Goal: Information Seeking & Learning: Learn about a topic

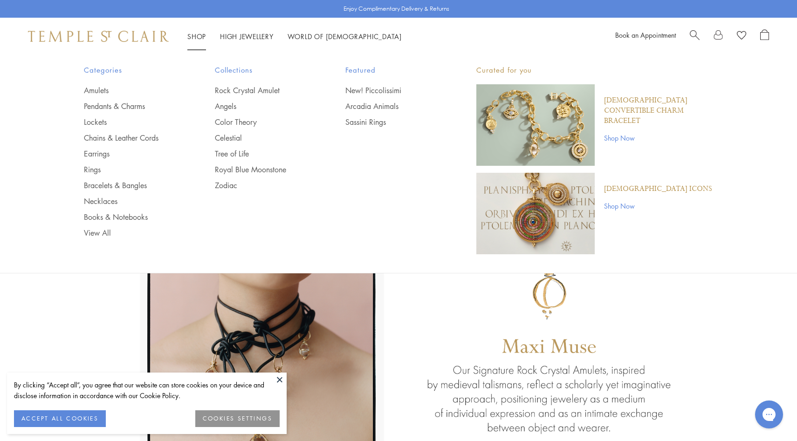
click at [122, 33] on img at bounding box center [98, 36] width 141 height 11
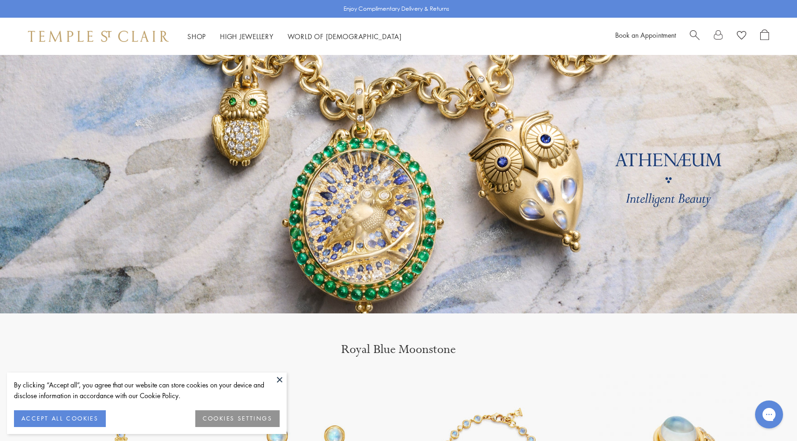
scroll to position [73, 0]
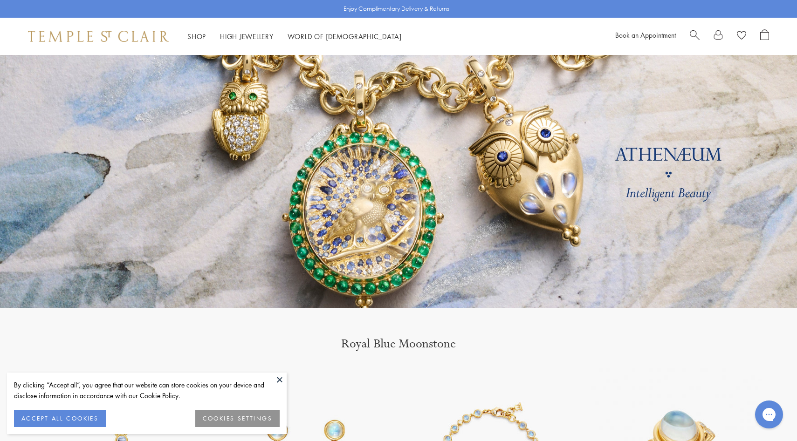
click at [283, 191] on link at bounding box center [398, 145] width 797 height 326
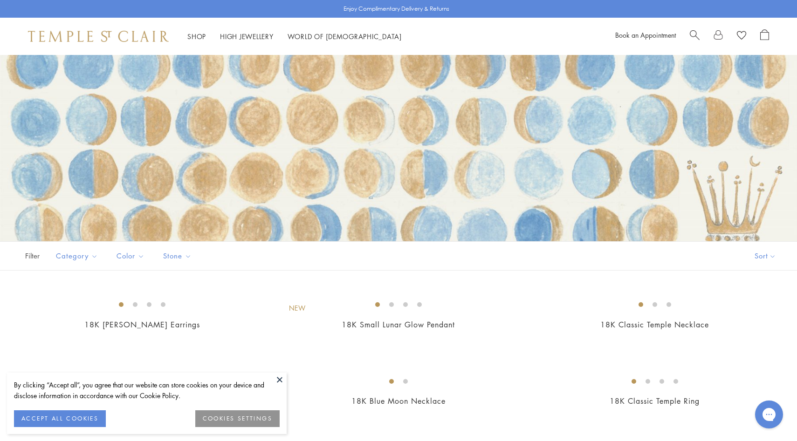
click at [128, 43] on div "Shop Shop Categories Amulets Pendants & Charms Lockets Chains & Leather Cords E…" at bounding box center [398, 36] width 797 height 37
click at [131, 33] on img at bounding box center [98, 36] width 141 height 11
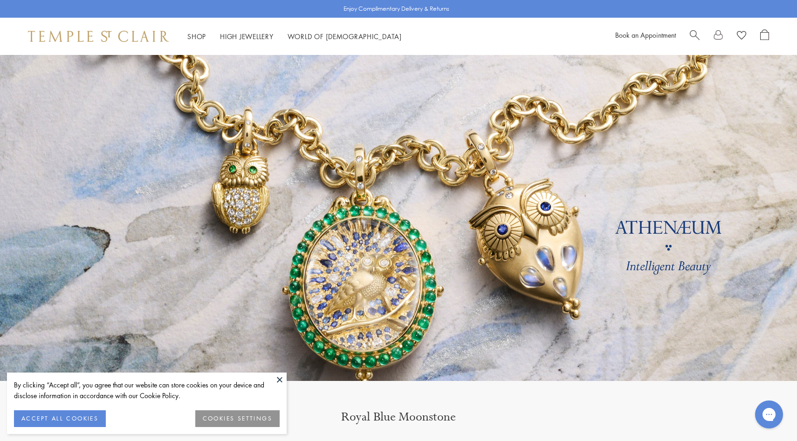
click at [694, 36] on span "Search" at bounding box center [695, 34] width 10 height 10
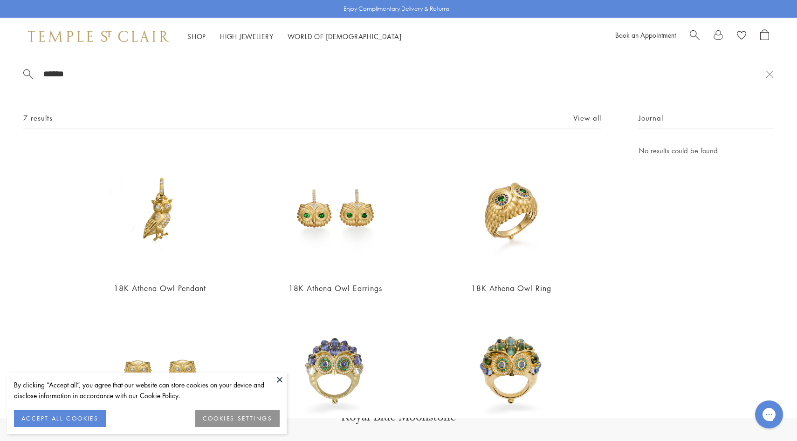
type input "******"
